Goal: Information Seeking & Learning: Learn about a topic

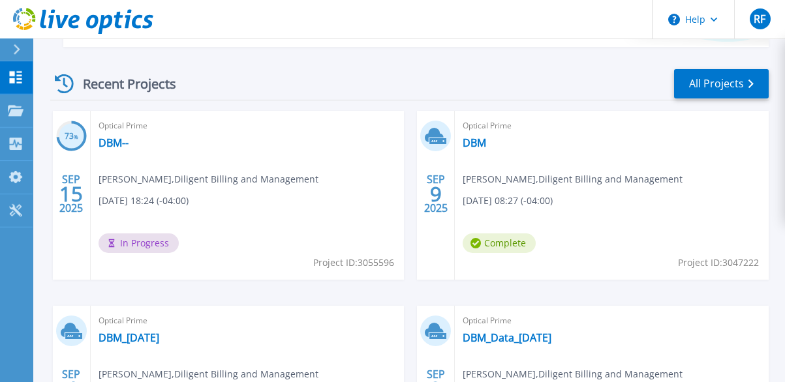
scroll to position [457, 0]
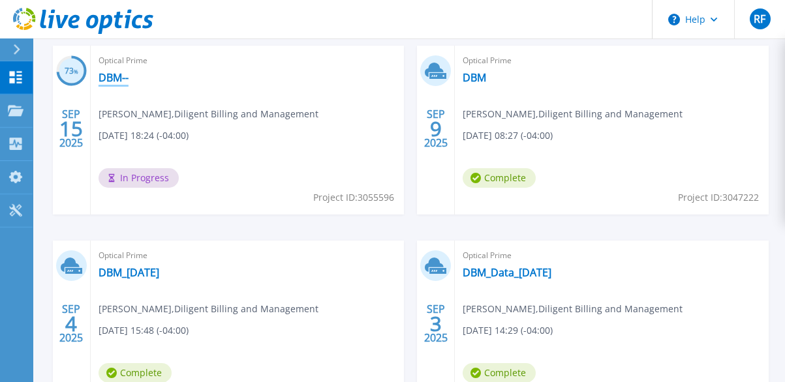
click at [104, 74] on link "DBM--" at bounding box center [113, 77] width 30 height 13
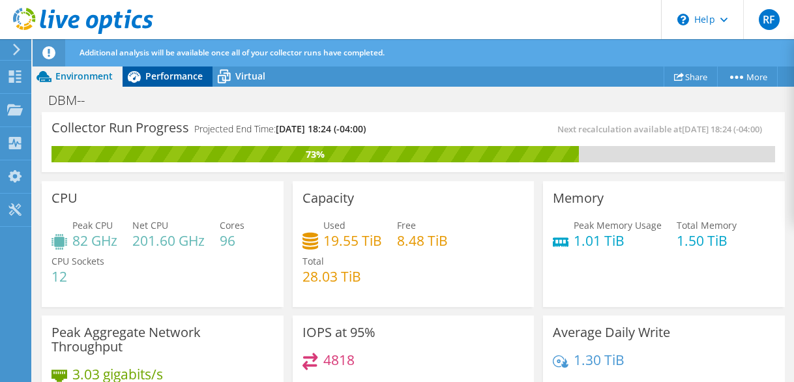
click at [155, 70] on span "Performance" at bounding box center [173, 76] width 57 height 12
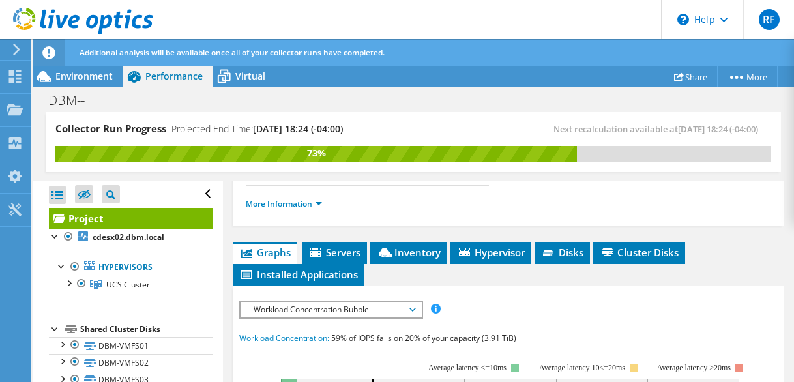
scroll to position [319, 0]
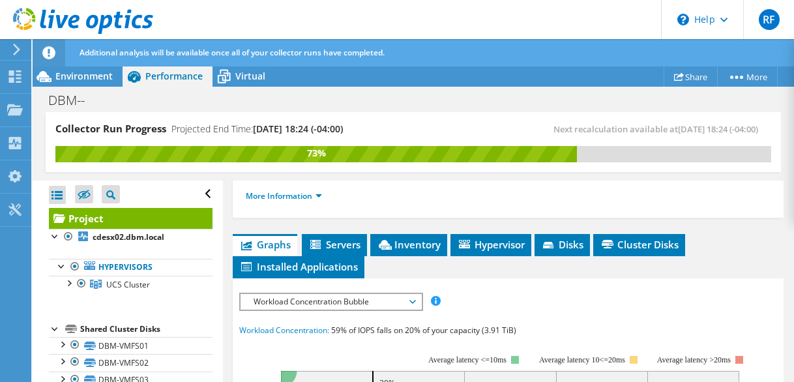
click at [211, 267] on div "Open All Close All Hide Excluded Nodes Project Tree Filter" at bounding box center [128, 335] width 190 height 309
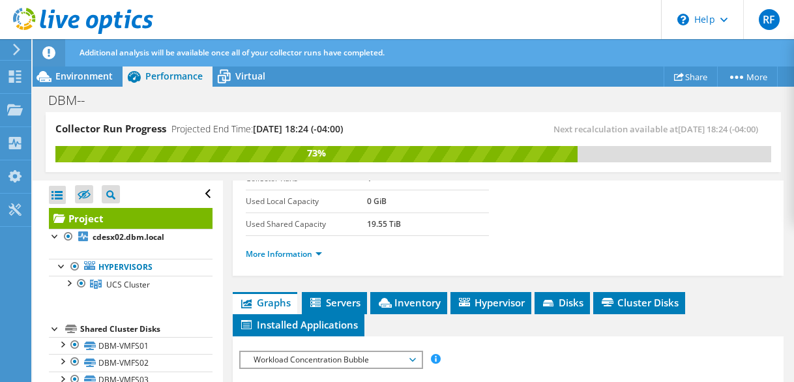
scroll to position [326, 0]
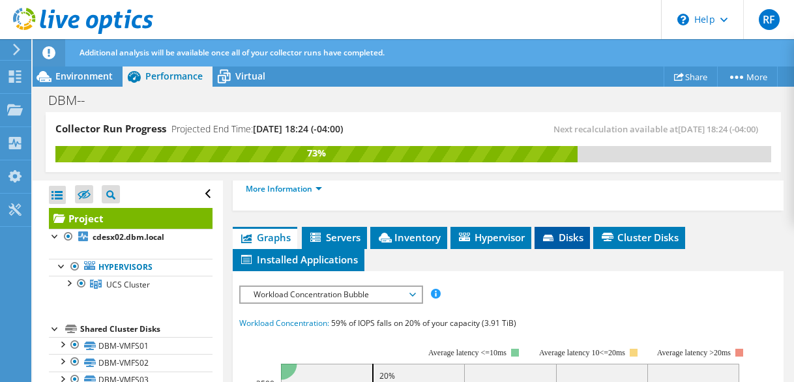
click at [565, 237] on span "Disks" at bounding box center [562, 237] width 42 height 13
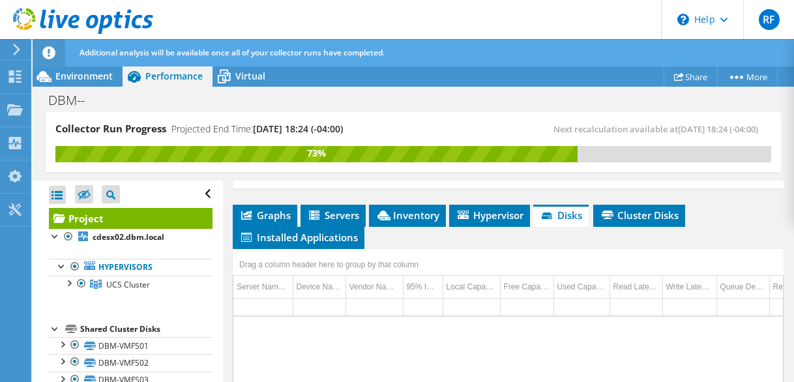
scroll to position [283, 0]
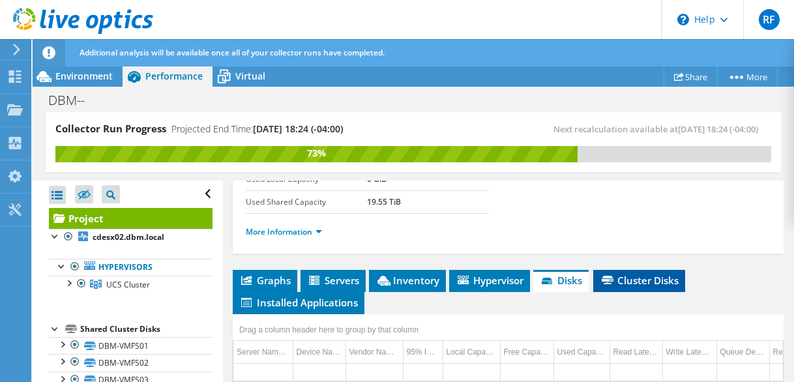
click at [623, 284] on span "Cluster Disks" at bounding box center [639, 280] width 79 height 13
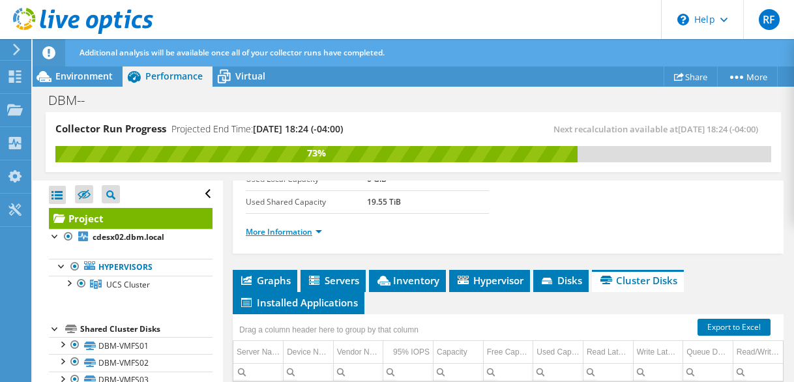
click at [308, 232] on link "More Information" at bounding box center [284, 231] width 76 height 11
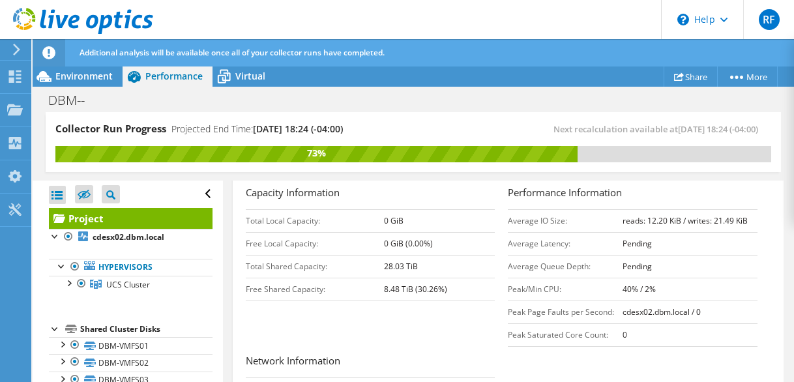
scroll to position [218, 0]
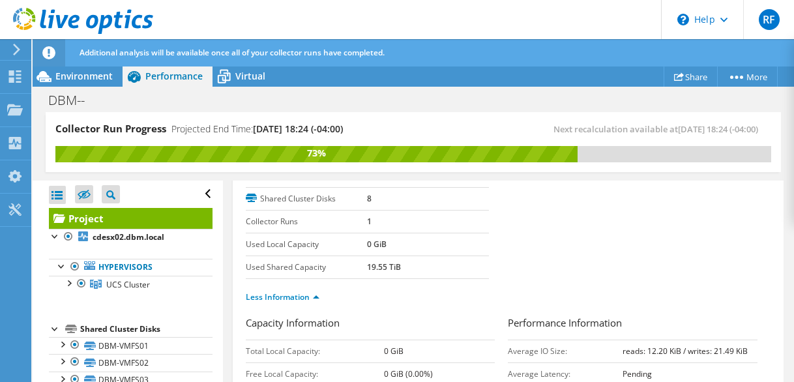
click at [147, 216] on link "Project" at bounding box center [131, 218] width 164 height 21
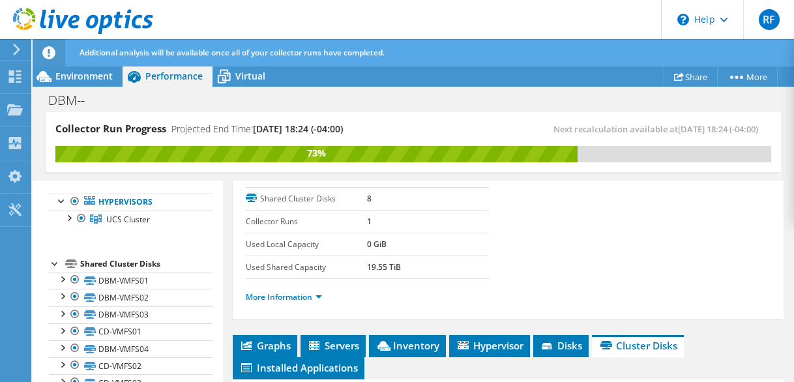
scroll to position [0, 0]
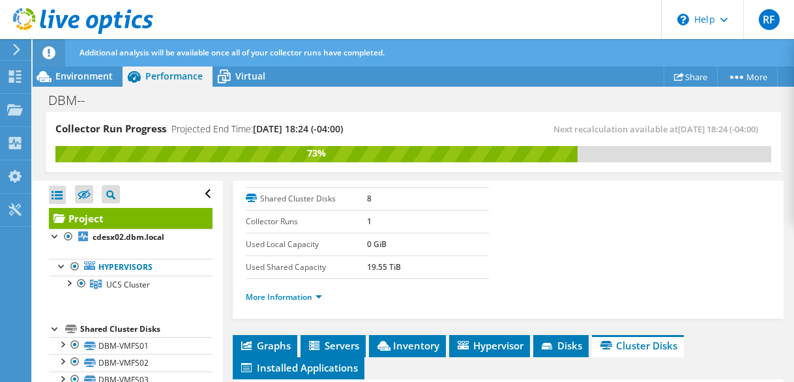
click at [196, 195] on div "Open All Close All Hide Excluded Nodes Project Tree Filter" at bounding box center [131, 194] width 164 height 27
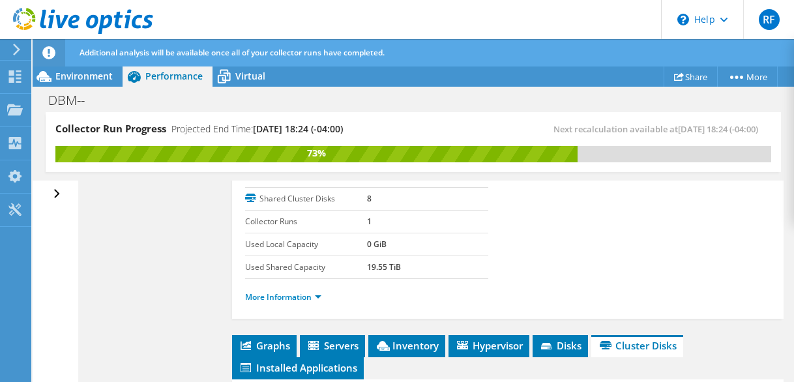
click at [59, 194] on div "Open All Close All Hide Excluded Nodes Project Tree Filter" at bounding box center [58, 194] width 19 height 27
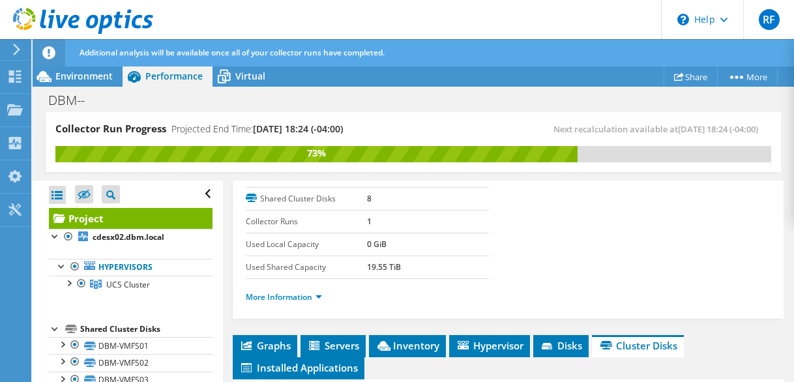
click at [128, 213] on link "Project" at bounding box center [131, 218] width 164 height 21
click at [55, 239] on div at bounding box center [55, 235] width 13 height 13
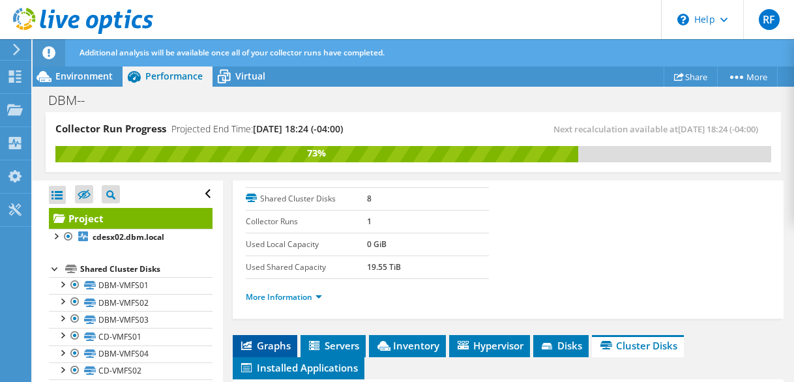
click at [274, 342] on span "Graphs" at bounding box center [265, 345] width 52 height 13
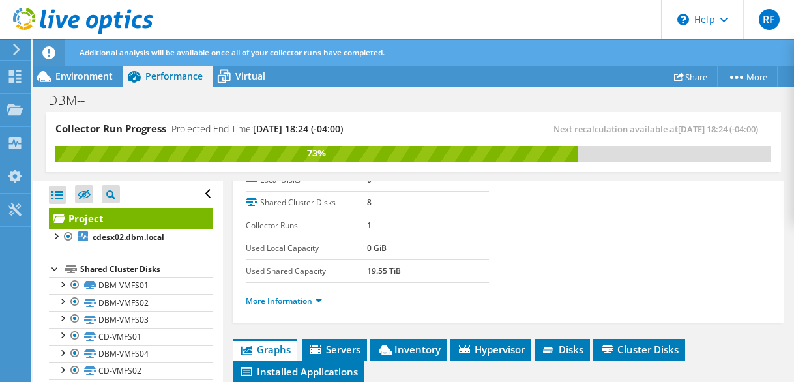
scroll to position [279, 0]
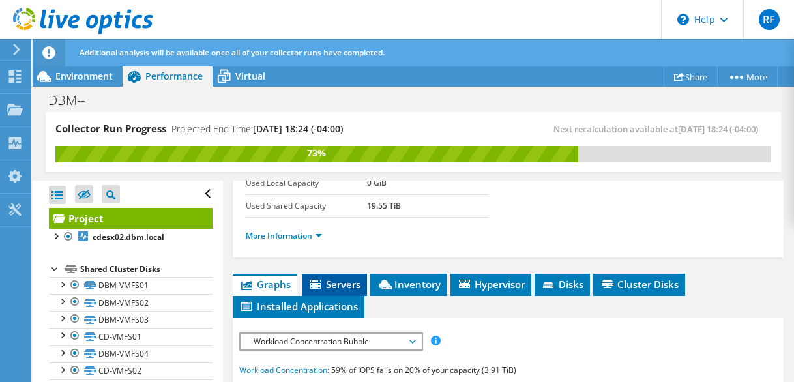
click at [360, 285] on span "Servers" at bounding box center [334, 284] width 52 height 13
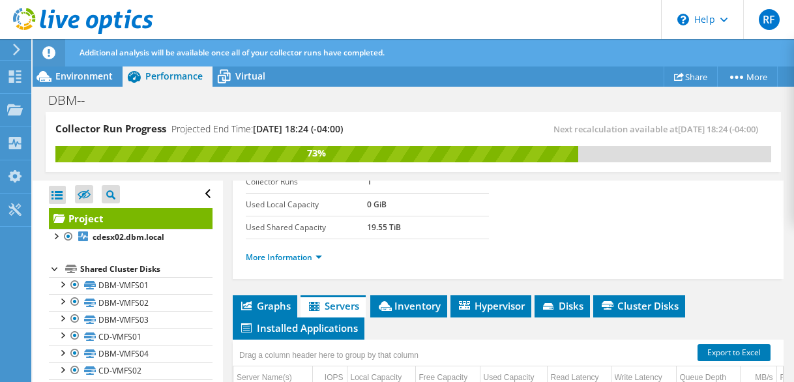
scroll to position [127, 0]
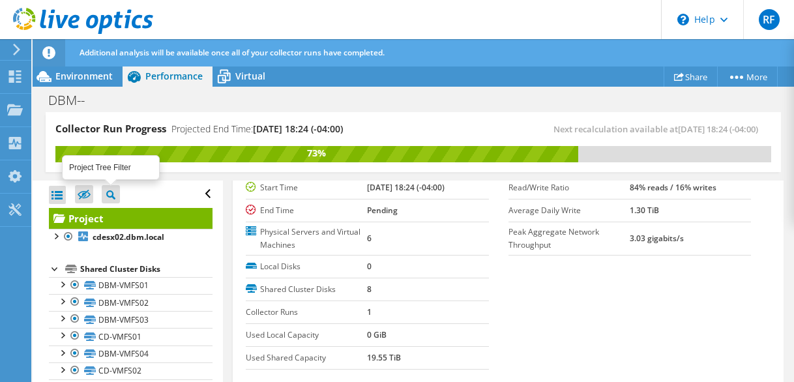
click at [114, 197] on icon at bounding box center [110, 194] width 9 height 9
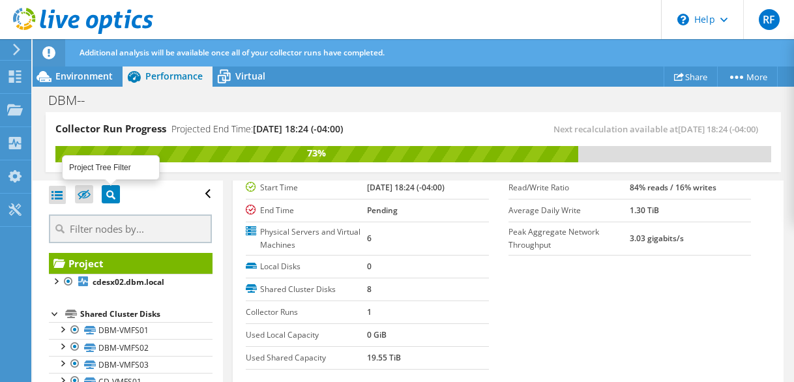
click at [114, 197] on icon at bounding box center [110, 194] width 9 height 9
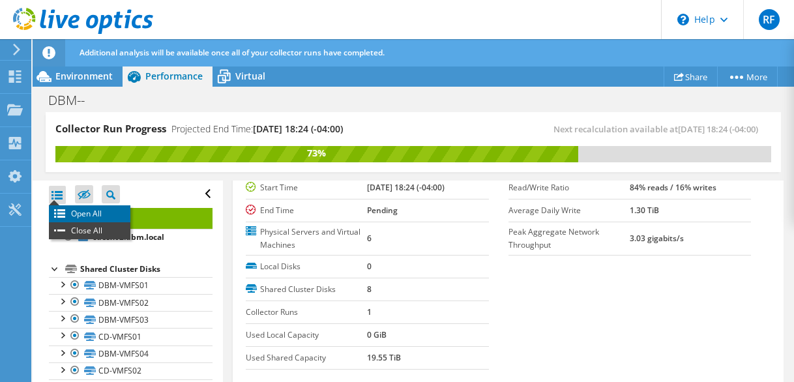
click at [63, 209] on li "Open All" at bounding box center [90, 213] width 82 height 17
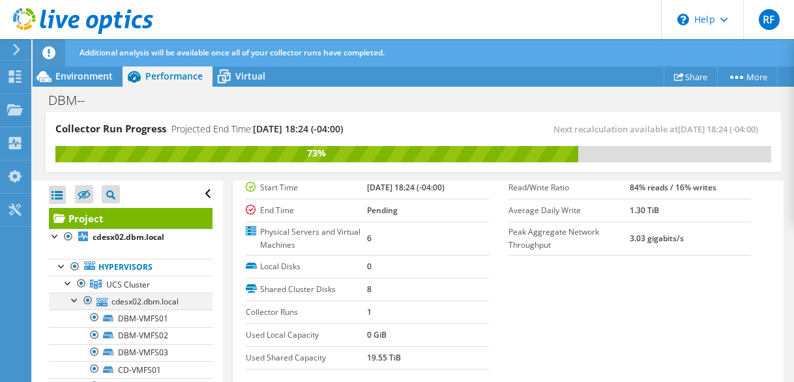
click at [75, 299] on div at bounding box center [74, 299] width 13 height 13
click at [76, 318] on div at bounding box center [74, 316] width 13 height 13
click at [75, 335] on div at bounding box center [74, 333] width 13 height 13
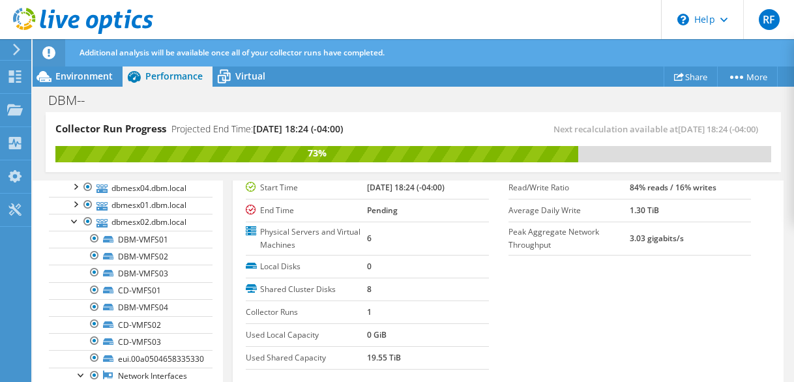
scroll to position [261, 0]
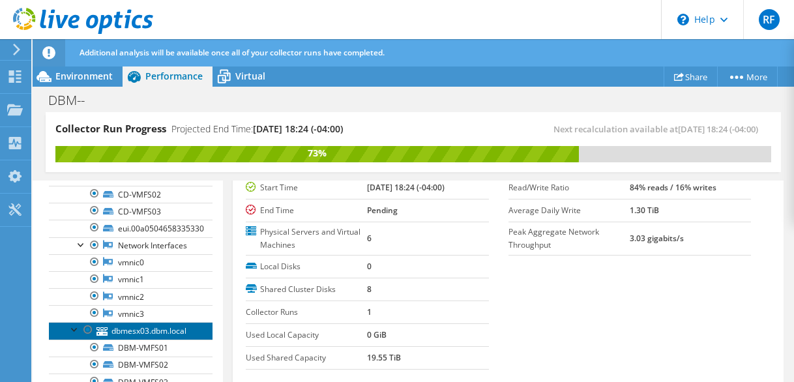
click at [170, 339] on link "dbmesx03.dbm.local" at bounding box center [131, 330] width 164 height 17
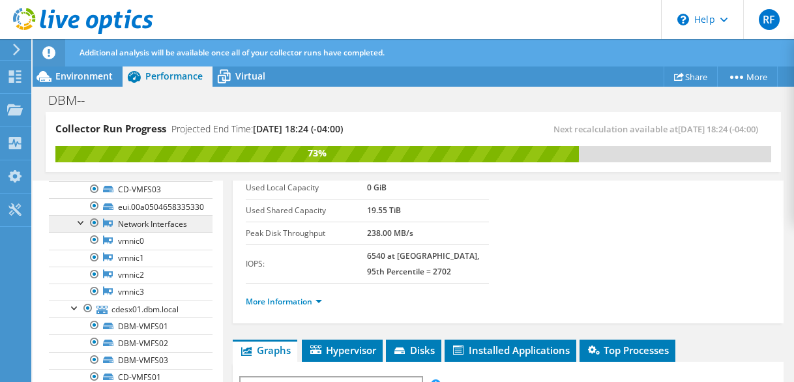
scroll to position [391, 0]
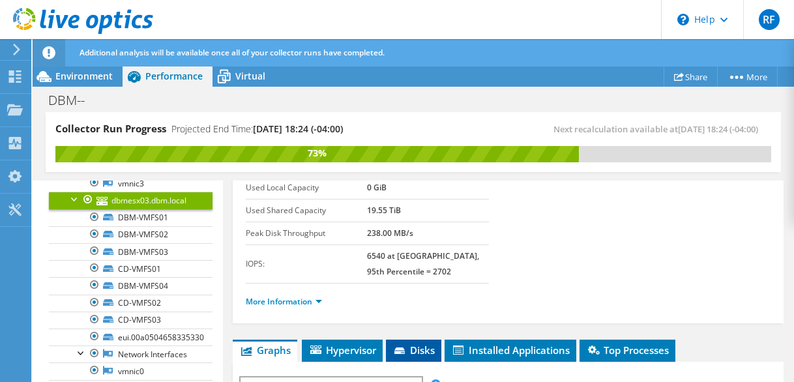
click at [415, 350] on span "Disks" at bounding box center [414, 350] width 42 height 13
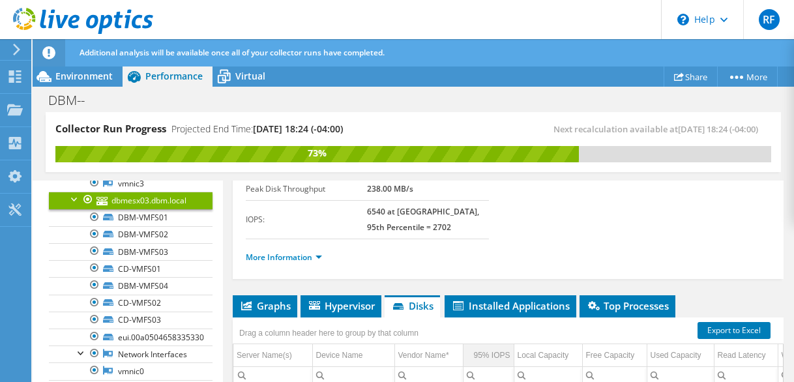
scroll to position [237, 0]
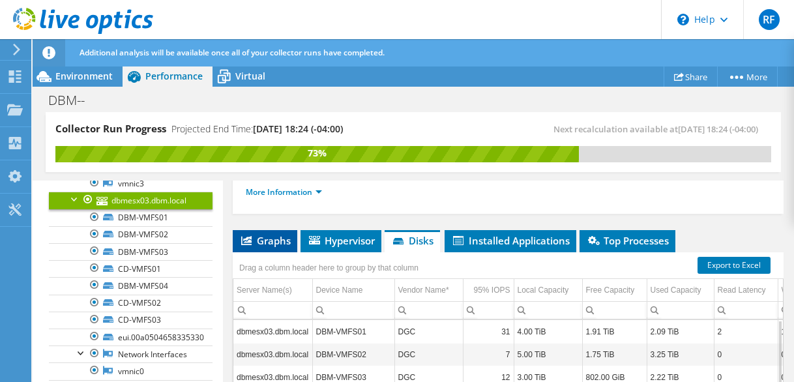
click at [277, 247] on span "Graphs" at bounding box center [265, 240] width 52 height 13
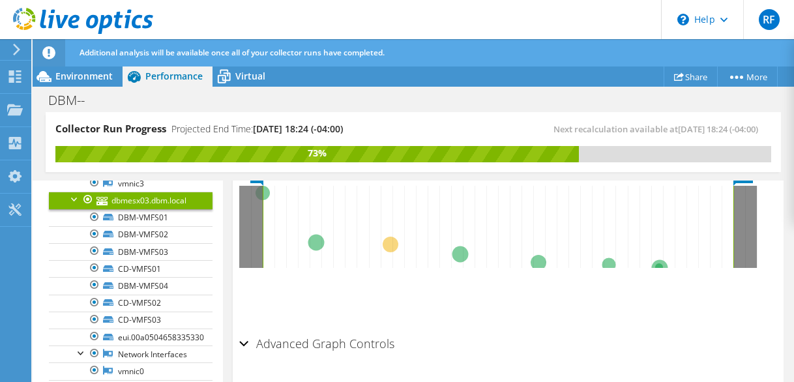
scroll to position [665, 0]
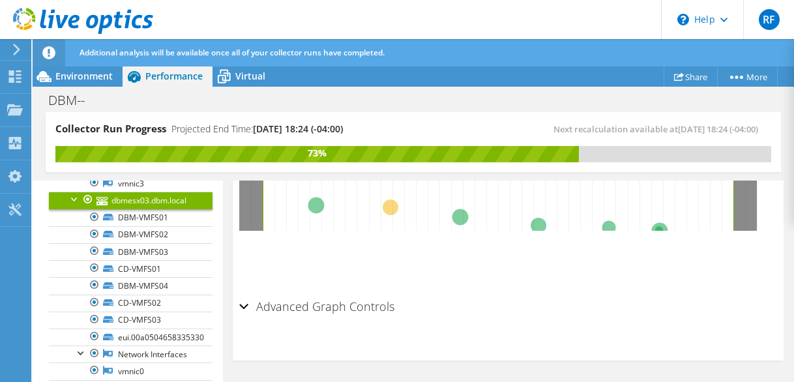
click at [379, 310] on h2 "Advanced Graph Controls" at bounding box center [316, 306] width 155 height 26
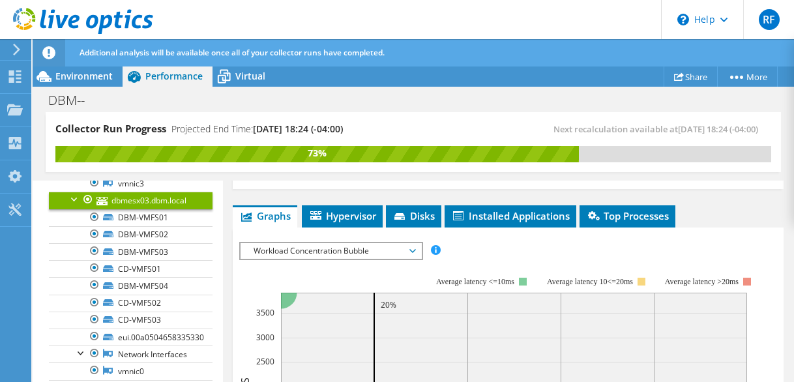
scroll to position [196, 0]
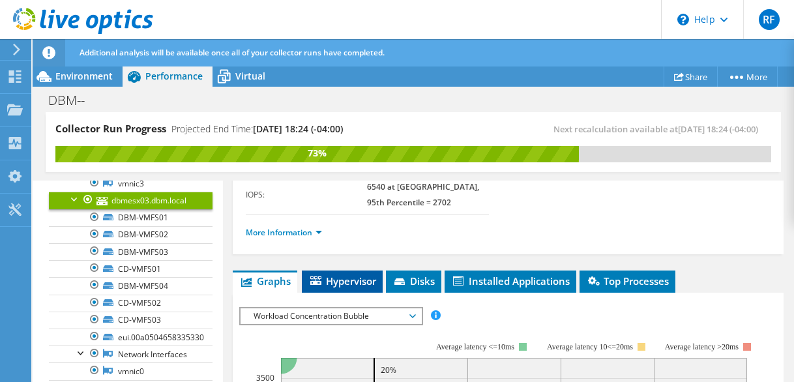
click at [352, 283] on span "Hypervisor" at bounding box center [342, 281] width 68 height 13
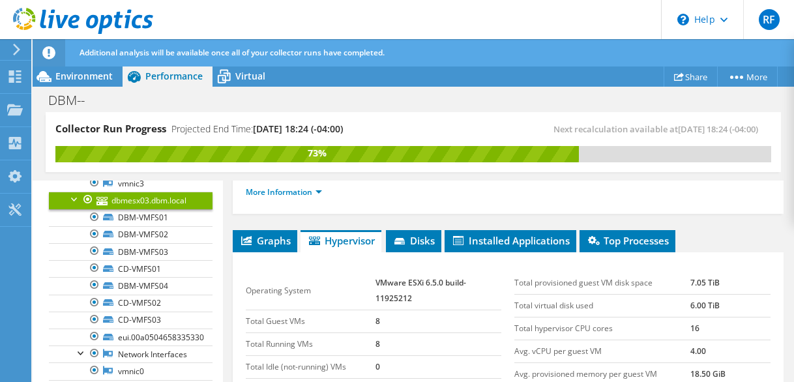
scroll to position [172, 0]
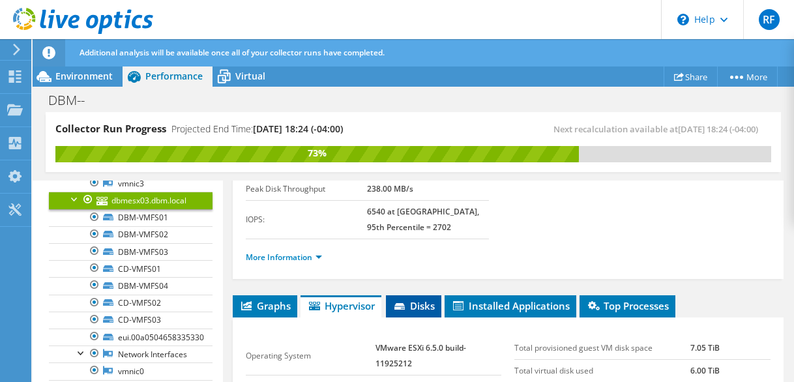
click at [421, 302] on span "Disks" at bounding box center [414, 305] width 42 height 13
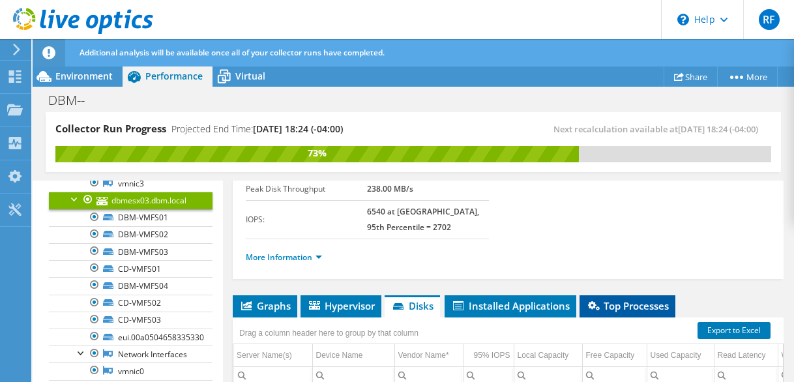
click at [633, 304] on span "Top Processes" at bounding box center [627, 305] width 83 height 13
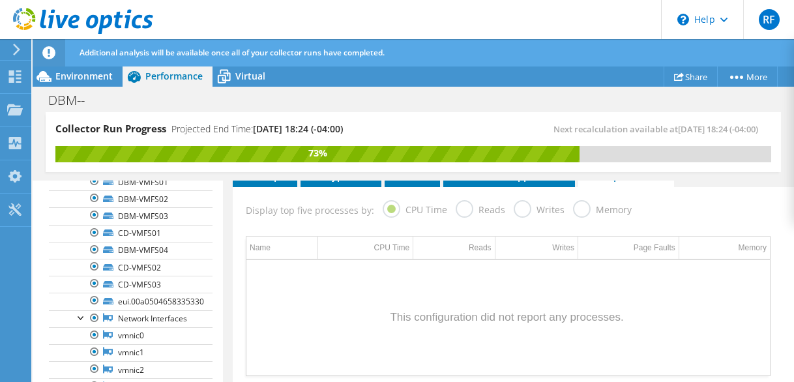
scroll to position [0, 0]
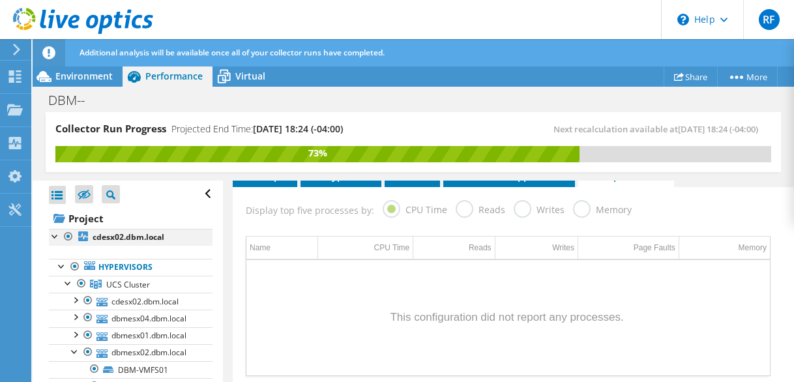
click at [55, 237] on div at bounding box center [55, 235] width 13 height 13
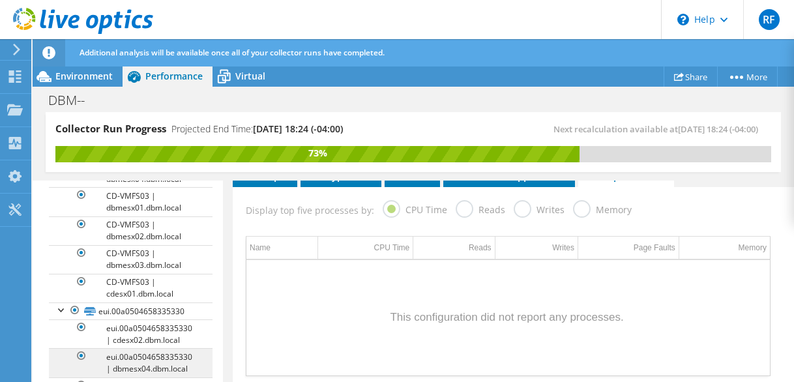
scroll to position [1476, 0]
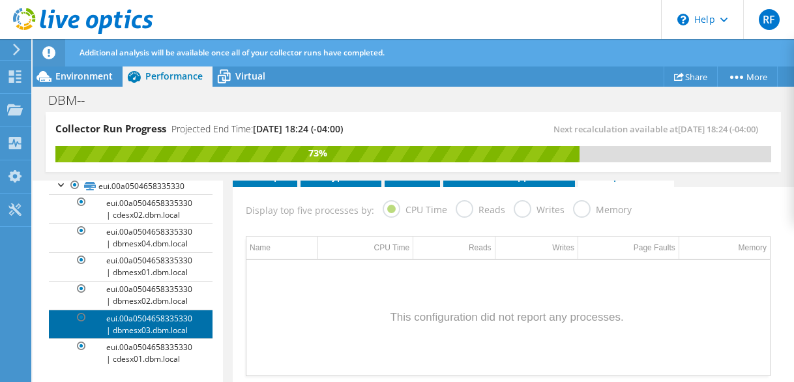
click at [162, 310] on link "eui.00a0504658335330 | dbmesx03.dbm.local" at bounding box center [131, 324] width 164 height 29
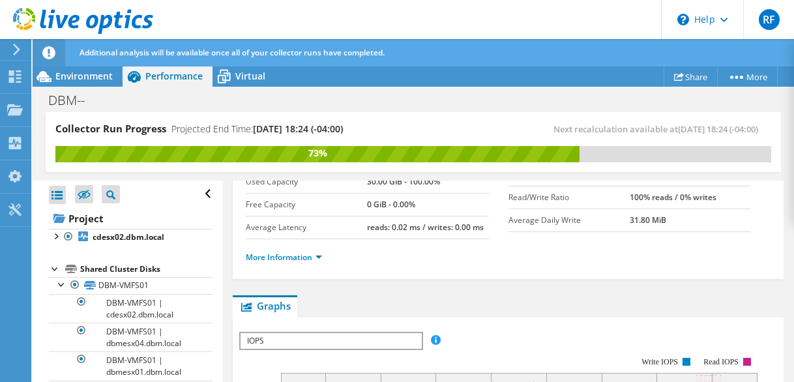
scroll to position [29, 0]
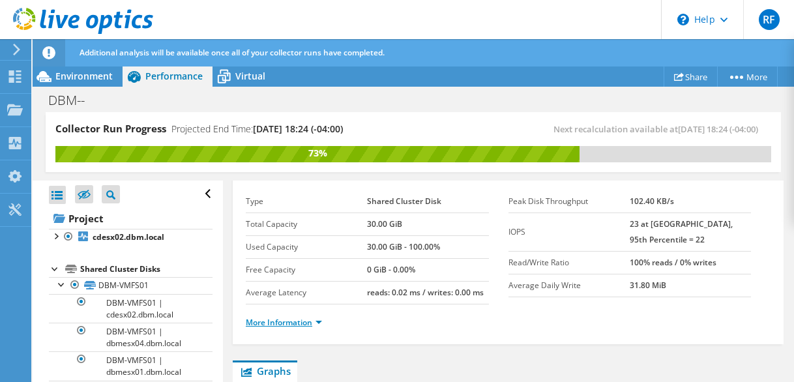
click at [304, 322] on link "More Information" at bounding box center [284, 322] width 76 height 11
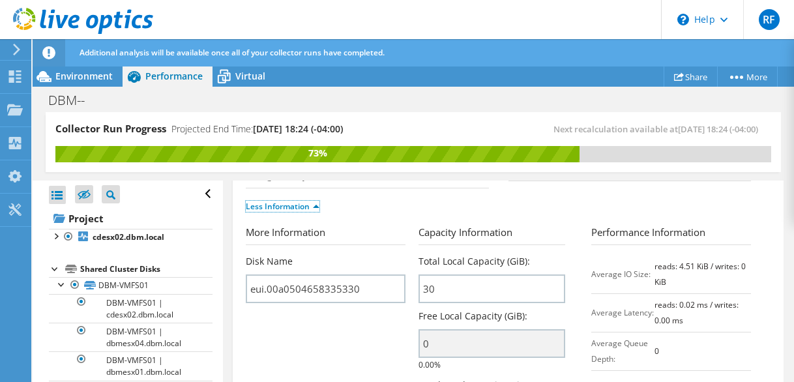
scroll to position [0, 0]
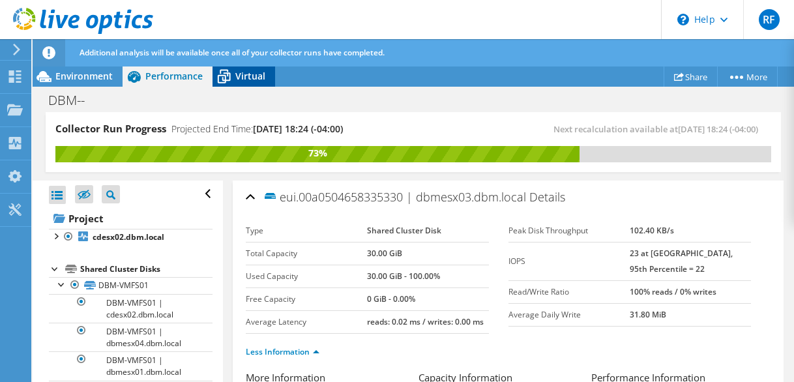
click at [247, 77] on span "Virtual" at bounding box center [250, 76] width 30 height 12
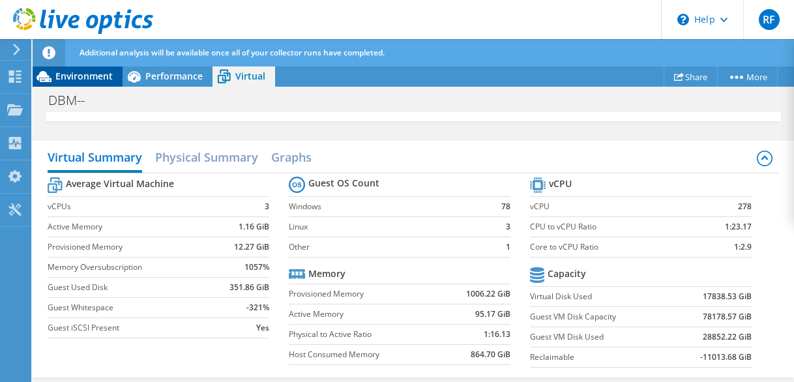
click at [88, 76] on span "Environment" at bounding box center [83, 76] width 57 height 12
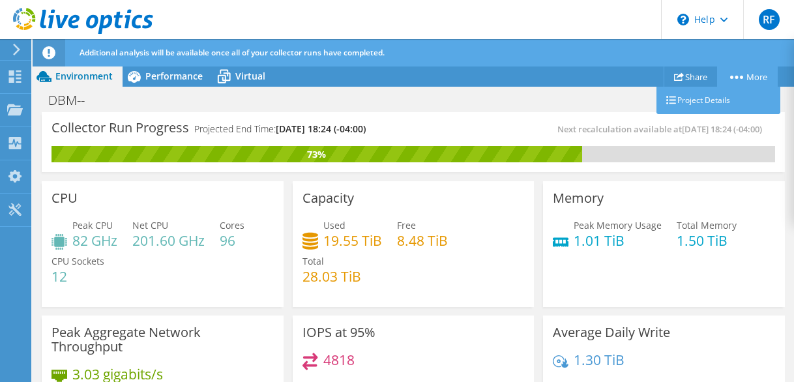
click at [736, 78] on circle at bounding box center [737, 77] width 3 height 3
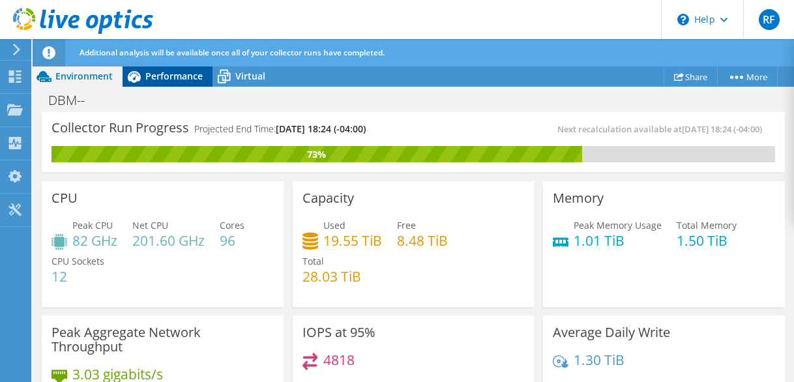
click at [160, 76] on span "Performance" at bounding box center [173, 76] width 57 height 12
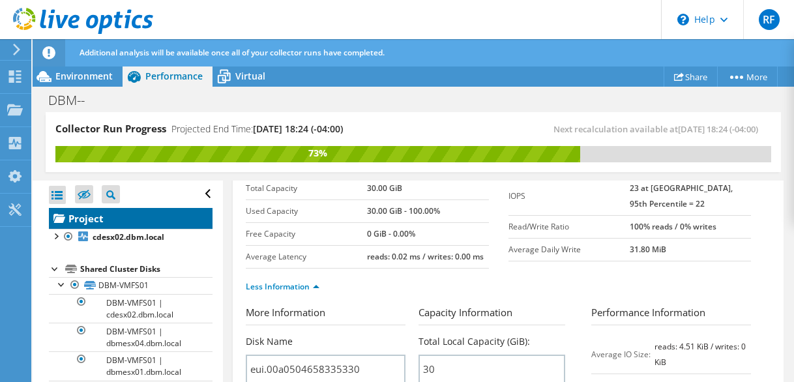
click at [83, 219] on link "Project" at bounding box center [131, 218] width 164 height 21
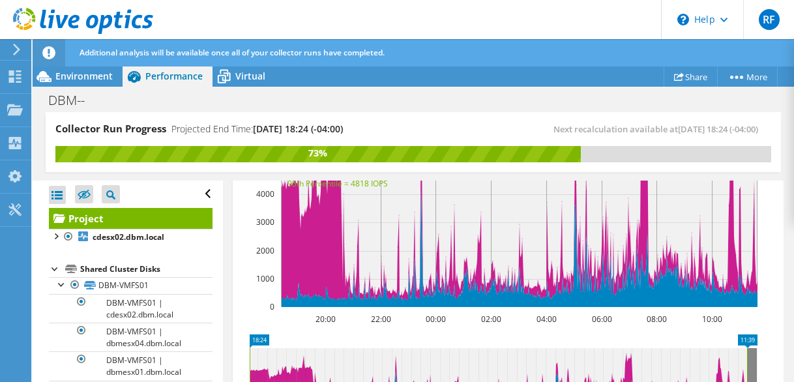
scroll to position [360, 0]
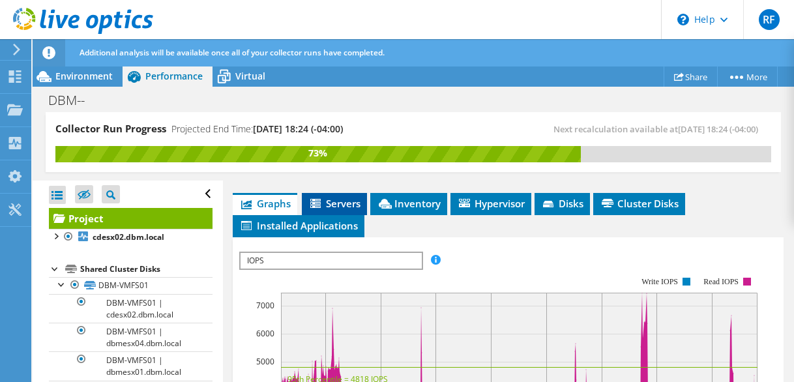
click at [344, 203] on span "Servers" at bounding box center [334, 203] width 52 height 13
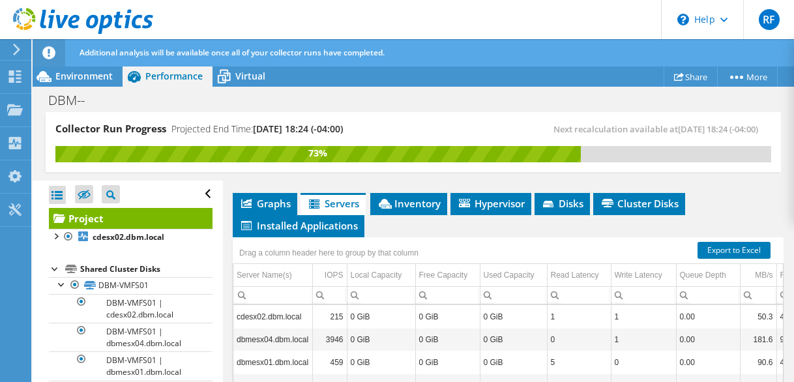
scroll to position [425, 0]
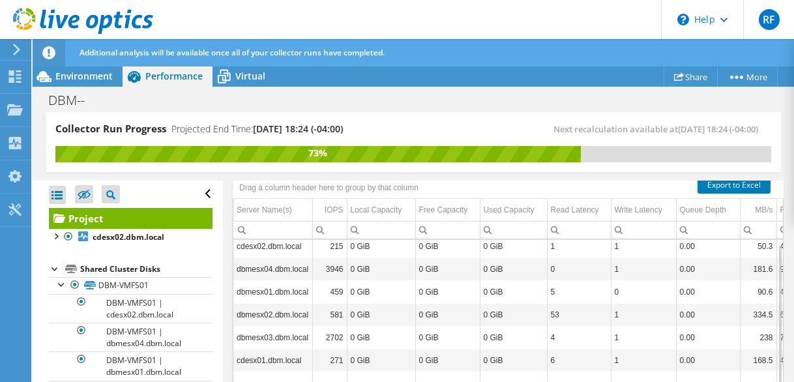
click at [269, 271] on td "dbmesx04.dbm.local" at bounding box center [272, 269] width 79 height 23
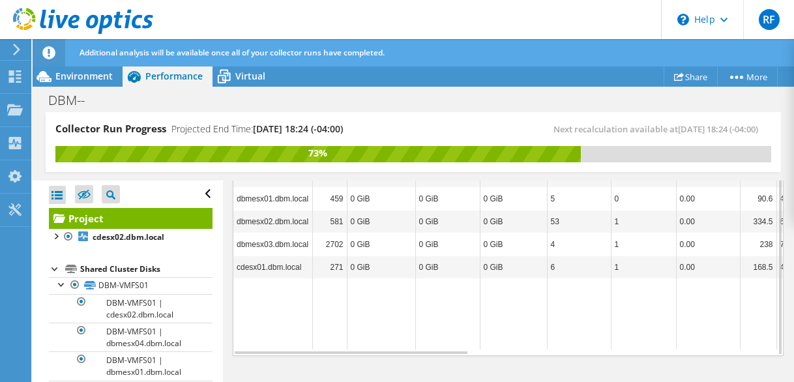
click at [286, 269] on td "cdesx01.dbm.local" at bounding box center [272, 267] width 79 height 23
click at [288, 284] on td "Data grid" at bounding box center [272, 313] width 79 height 71
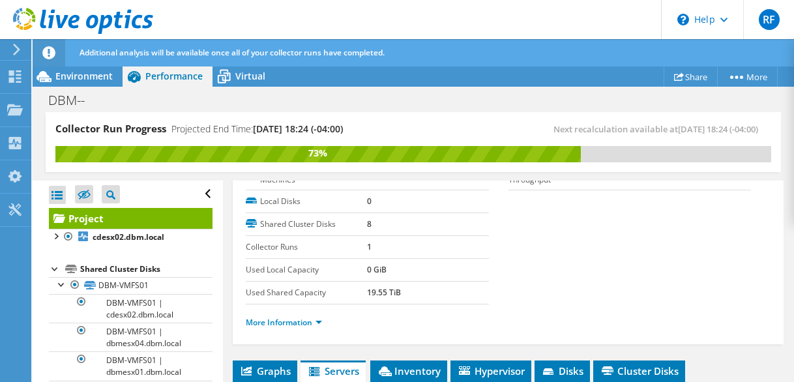
scroll to position [258, 0]
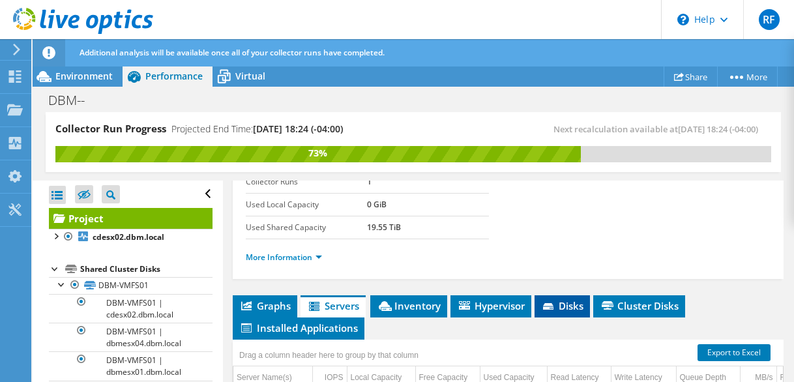
click at [570, 308] on span "Disks" at bounding box center [562, 305] width 42 height 13
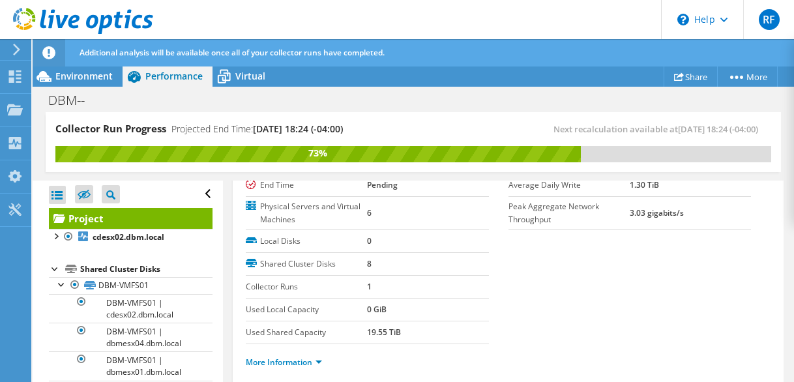
scroll to position [283, 0]
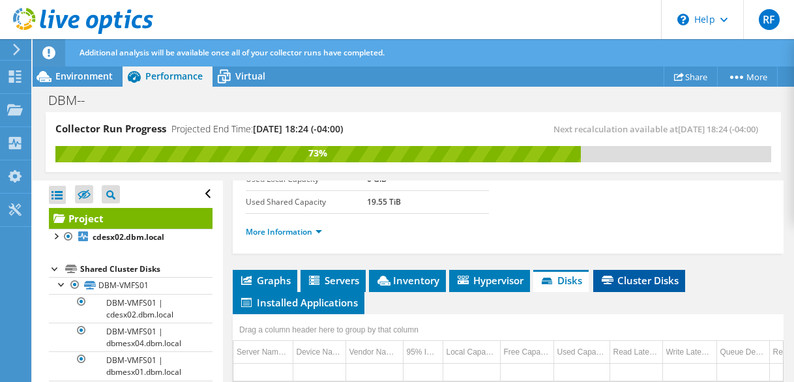
click at [637, 279] on span "Cluster Disks" at bounding box center [639, 280] width 79 height 13
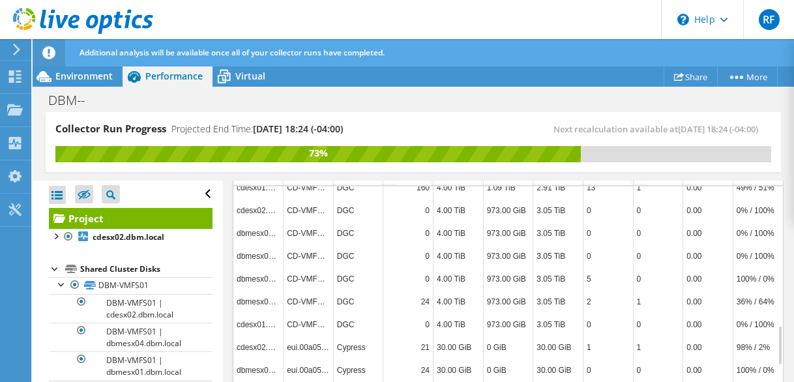
scroll to position [413, 0]
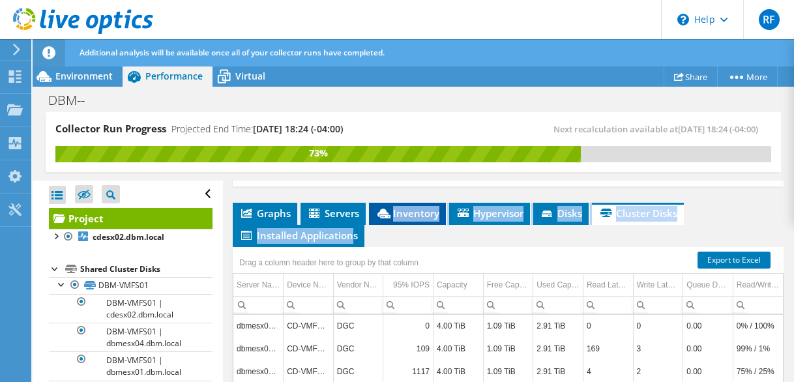
drag, startPoint x: 353, startPoint y: 181, endPoint x: 394, endPoint y: 191, distance: 41.6
click at [394, 191] on div "Project Details Prepared for: [PERSON_NAME], [PERSON_NAME][EMAIL_ADDRESS][PERSO…" at bounding box center [508, 203] width 571 height 747
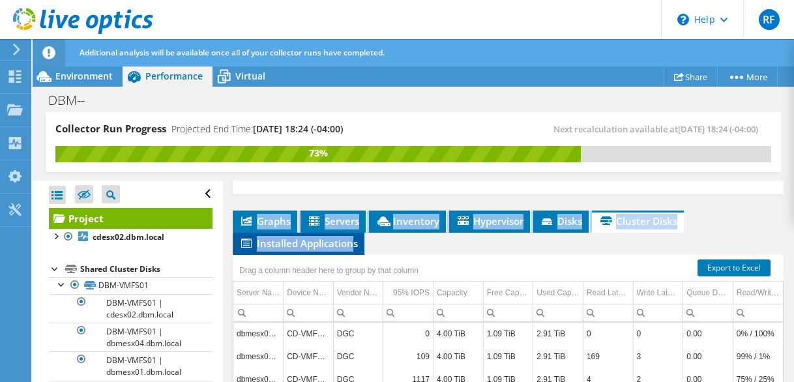
drag, startPoint x: 395, startPoint y: 191, endPoint x: 344, endPoint y: 243, distance: 72.4
click at [344, 243] on span "Installed Applications" at bounding box center [298, 243] width 119 height 13
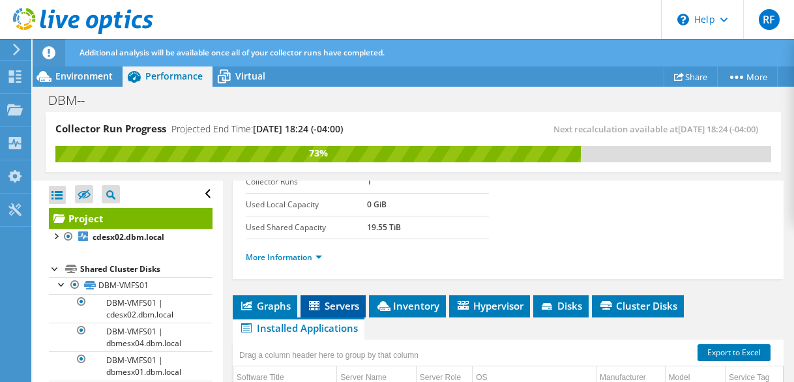
click at [346, 301] on span "Servers" at bounding box center [333, 305] width 52 height 13
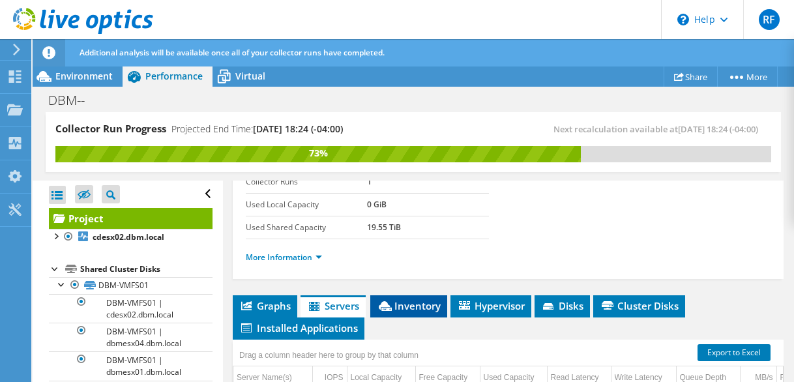
click at [402, 303] on span "Inventory" at bounding box center [409, 305] width 64 height 13
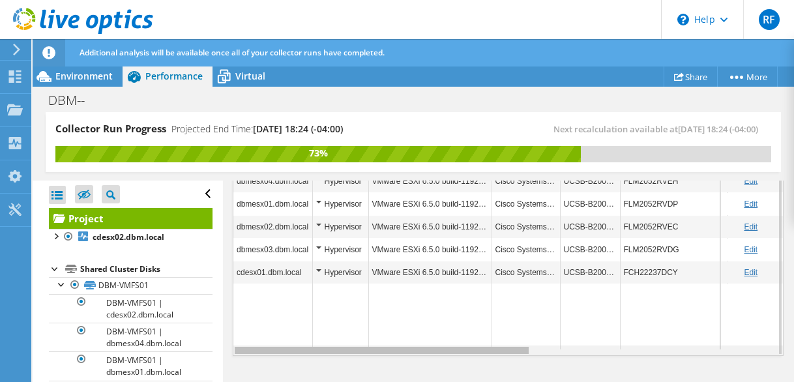
click at [517, 351] on div "Data grid" at bounding box center [382, 350] width 294 height 7
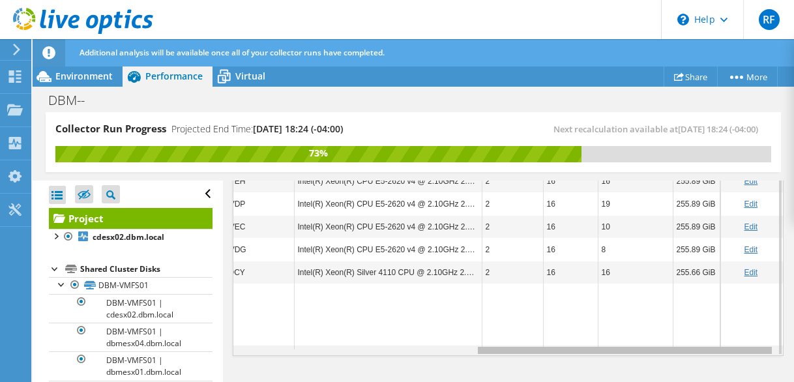
drag, startPoint x: 517, startPoint y: 351, endPoint x: 796, endPoint y: 354, distance: 279.8
click at [794, 354] on html "RF End User [PERSON_NAME] [PERSON_NAME][EMAIL_ADDRESS][PERSON_NAME][DOMAIN_NAME…" at bounding box center [397, 191] width 794 height 382
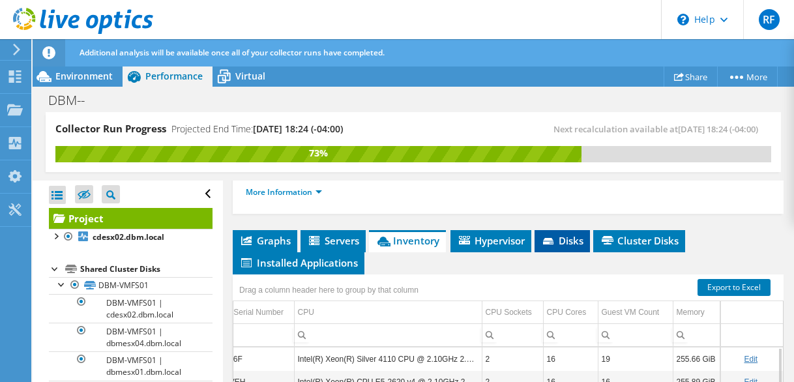
click at [577, 239] on span "Disks" at bounding box center [562, 240] width 42 height 13
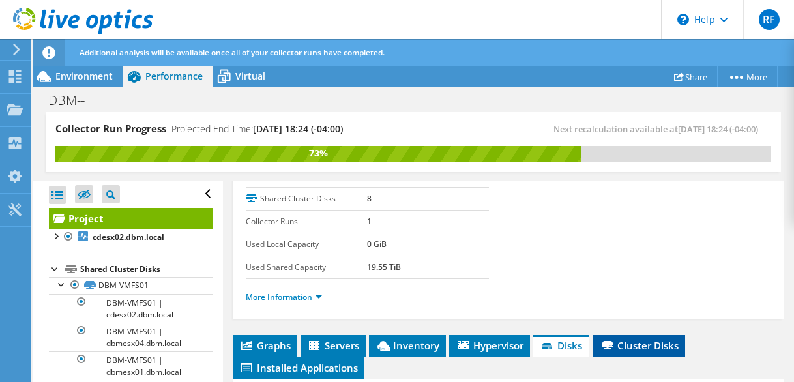
click at [622, 345] on span "Cluster Disks" at bounding box center [639, 345] width 79 height 13
